Goal: Navigation & Orientation: Find specific page/section

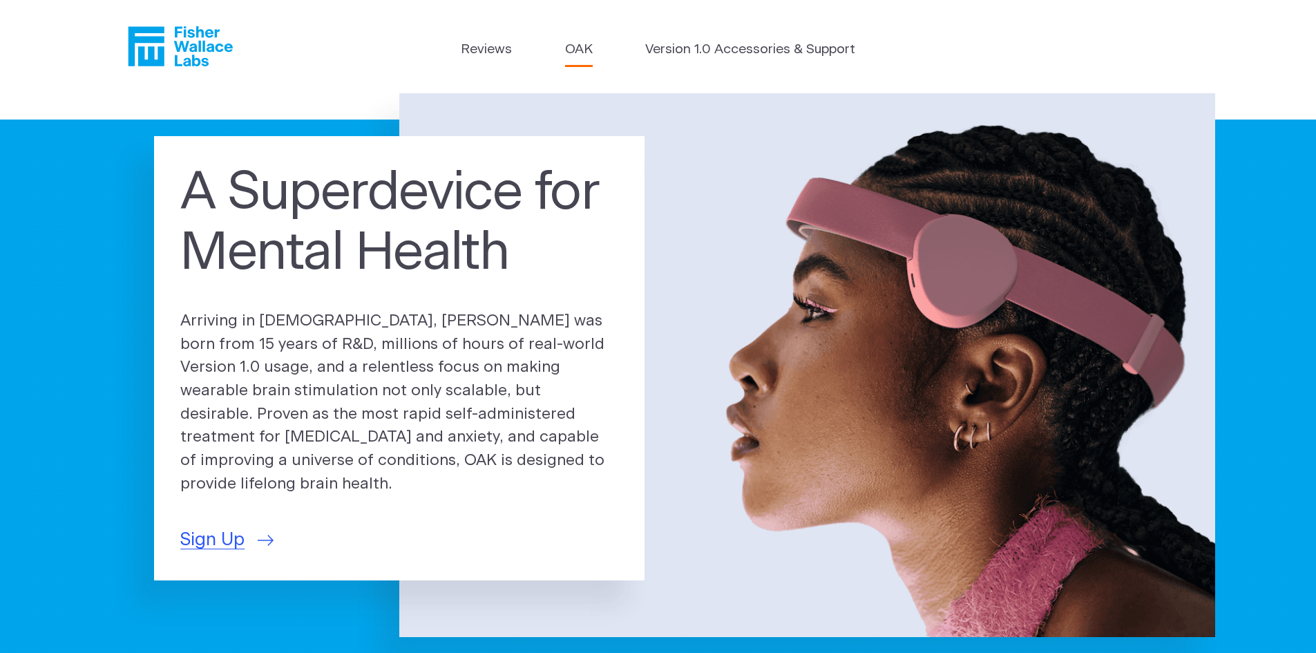
click at [582, 56] on link "OAK" at bounding box center [579, 50] width 28 height 20
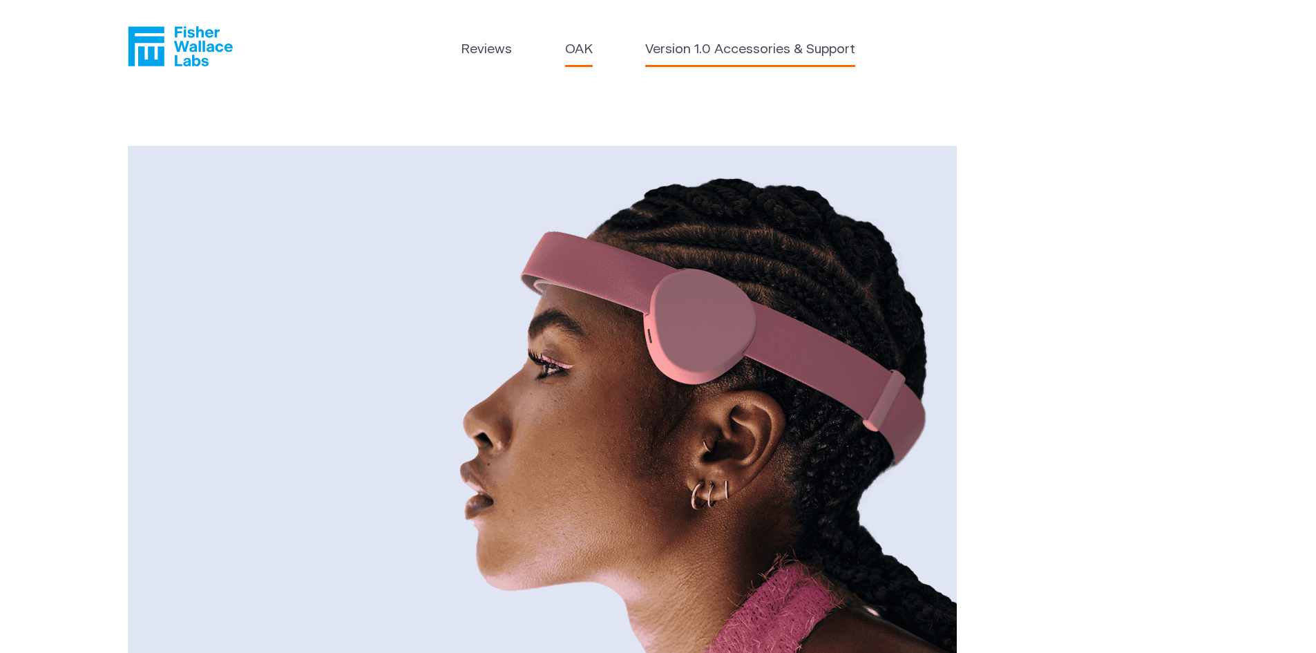
click at [727, 54] on link "Version 1.0 Accessories & Support" at bounding box center [750, 50] width 210 height 20
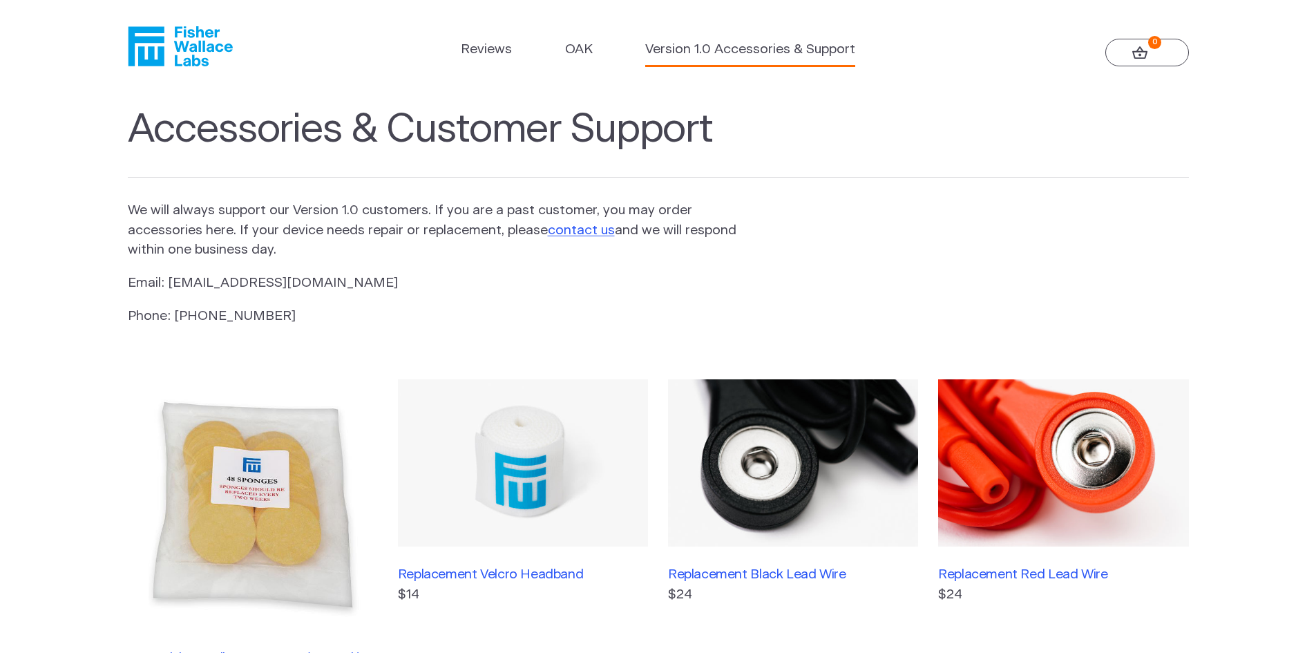
click at [501, 61] on li "Reviews" at bounding box center [486, 53] width 51 height 26
click at [498, 46] on link "Reviews" at bounding box center [486, 50] width 51 height 20
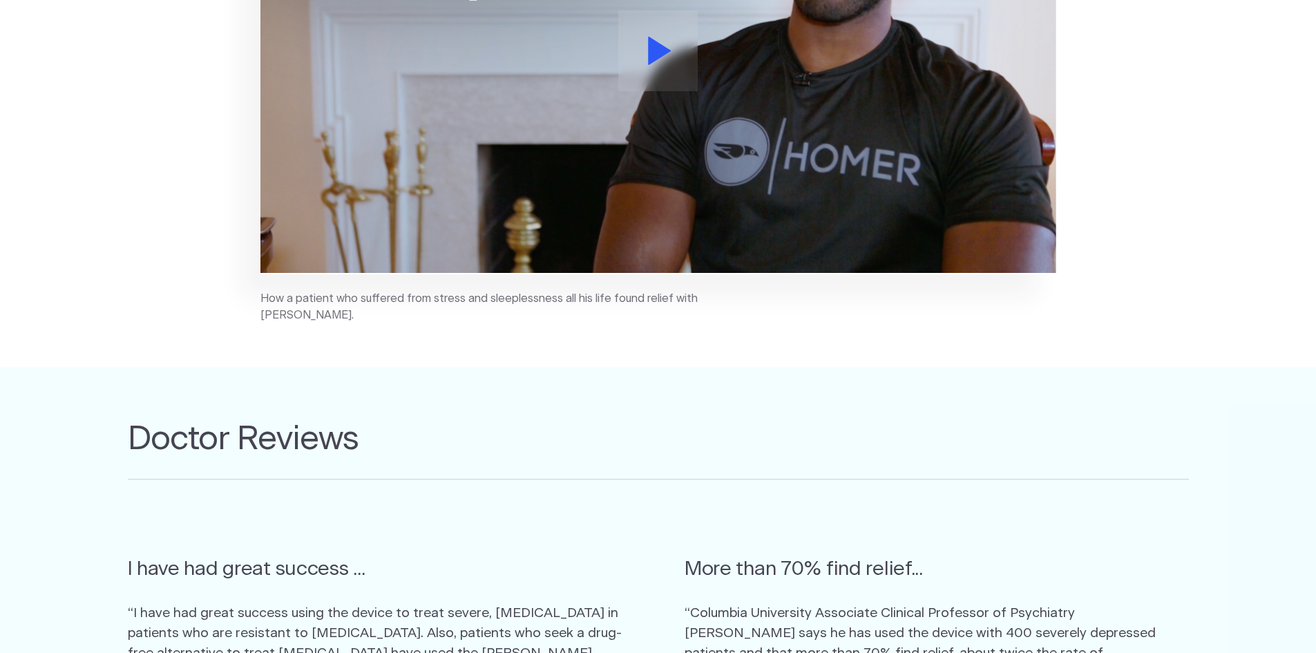
scroll to position [250, 0]
